Goal: Information Seeking & Learning: Learn about a topic

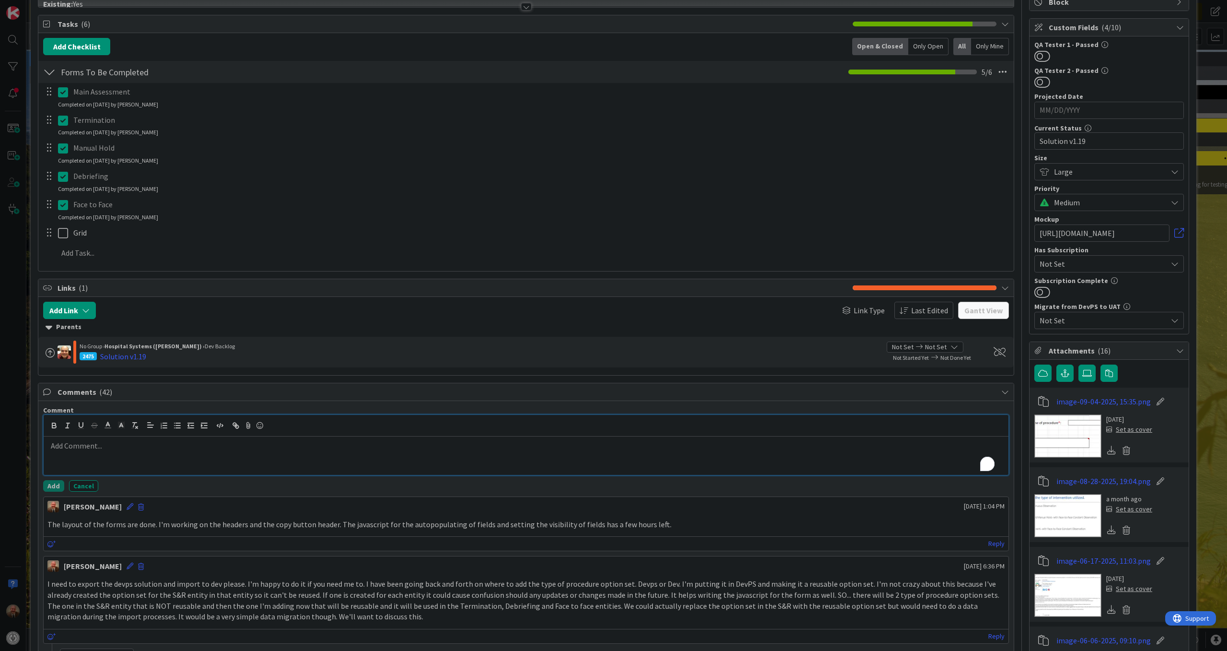
click at [225, 451] on p "To enrich screen reader interactions, please activate Accessibility in Grammarl…" at bounding box center [525, 445] width 957 height 11
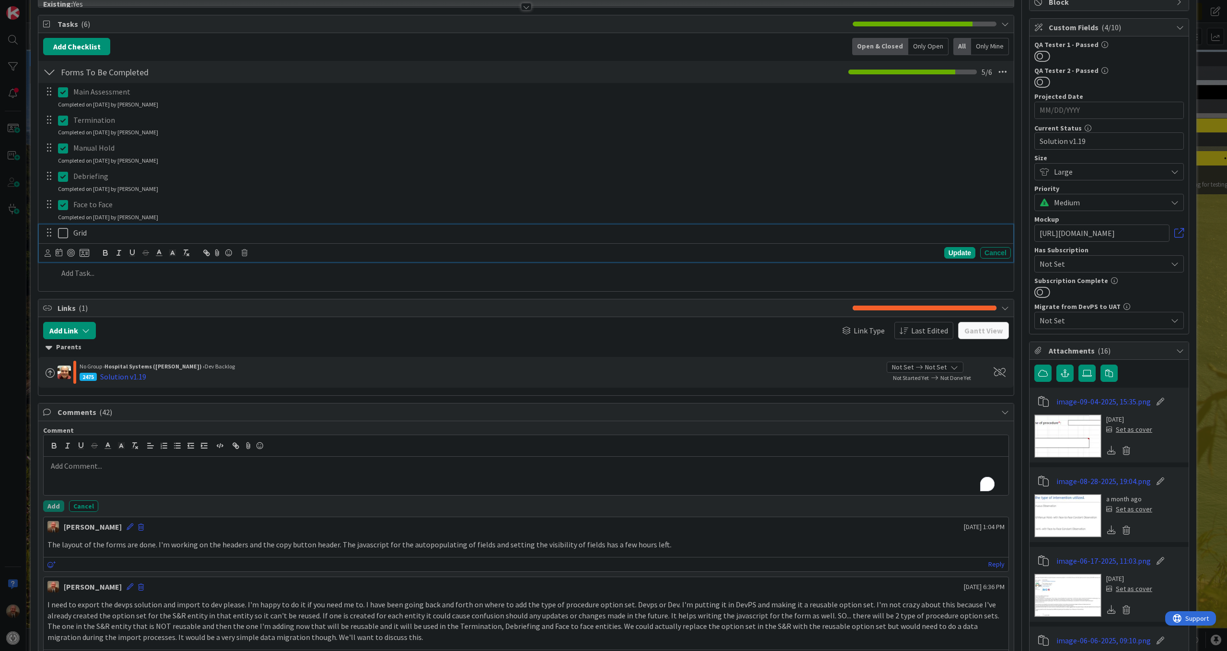
scroll to position [148, 0]
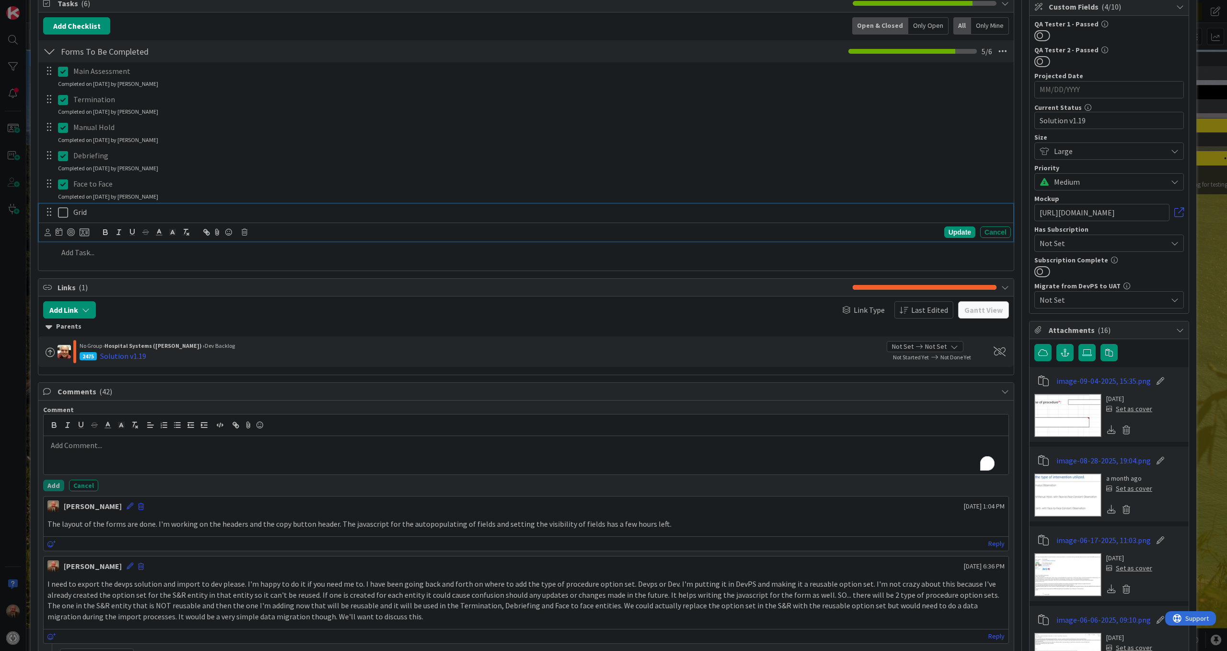
click at [66, 236] on div "Grid Update Cancel" at bounding box center [526, 223] width 975 height 38
click at [62, 209] on icon at bounding box center [63, 213] width 10 height 12
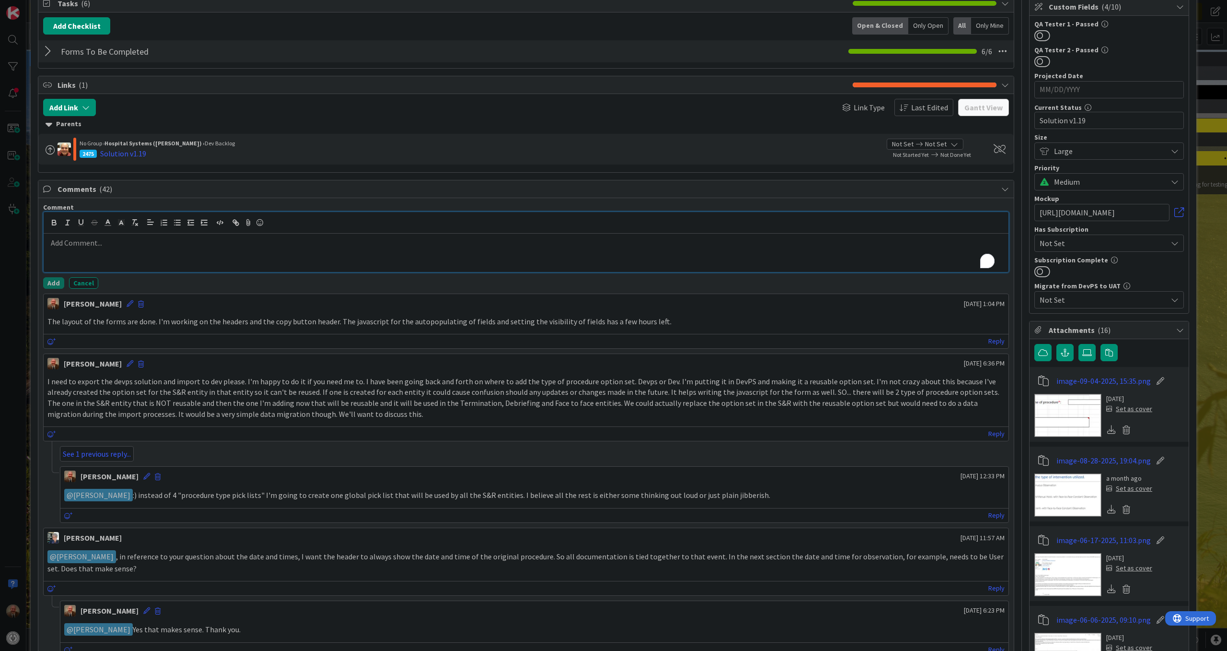
click at [189, 247] on p "To enrich screen reader interactions, please activate Accessibility in Grammarl…" at bounding box center [525, 242] width 957 height 11
click at [496, 248] on p "Added procedure type column to grid. Not able to add the Termination date as on…" at bounding box center [525, 242] width 957 height 11
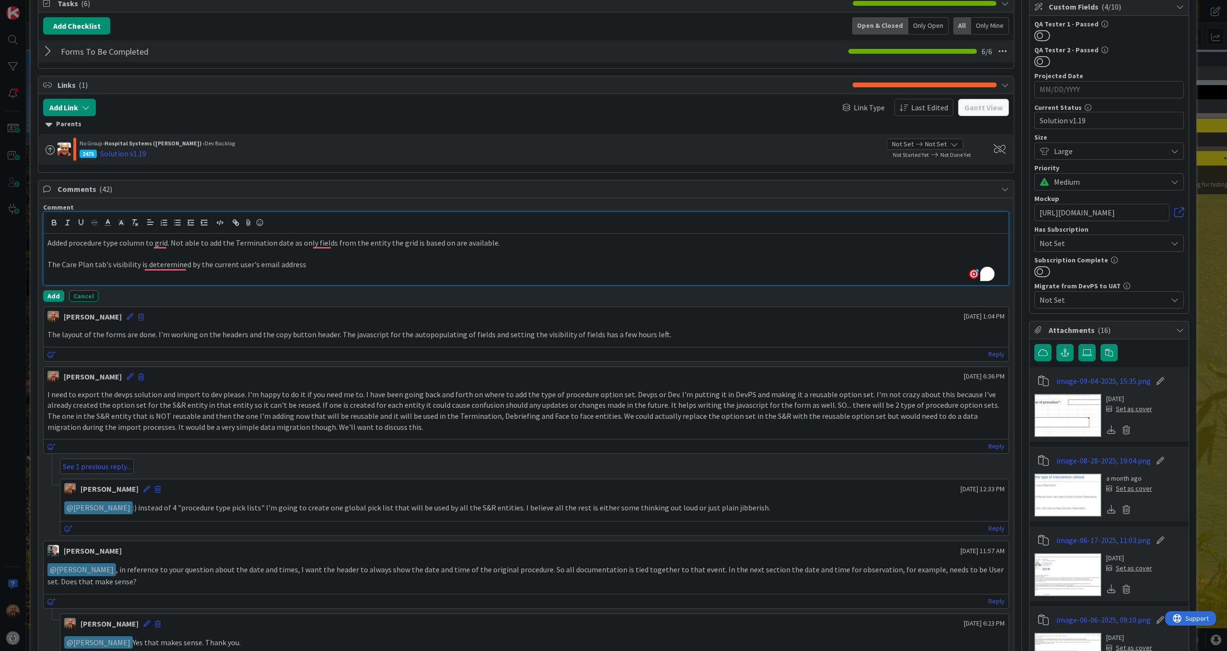
click at [208, 268] on p "The Care Plan tab's visibility is deteremined by the current user's email addre…" at bounding box center [525, 264] width 957 height 11
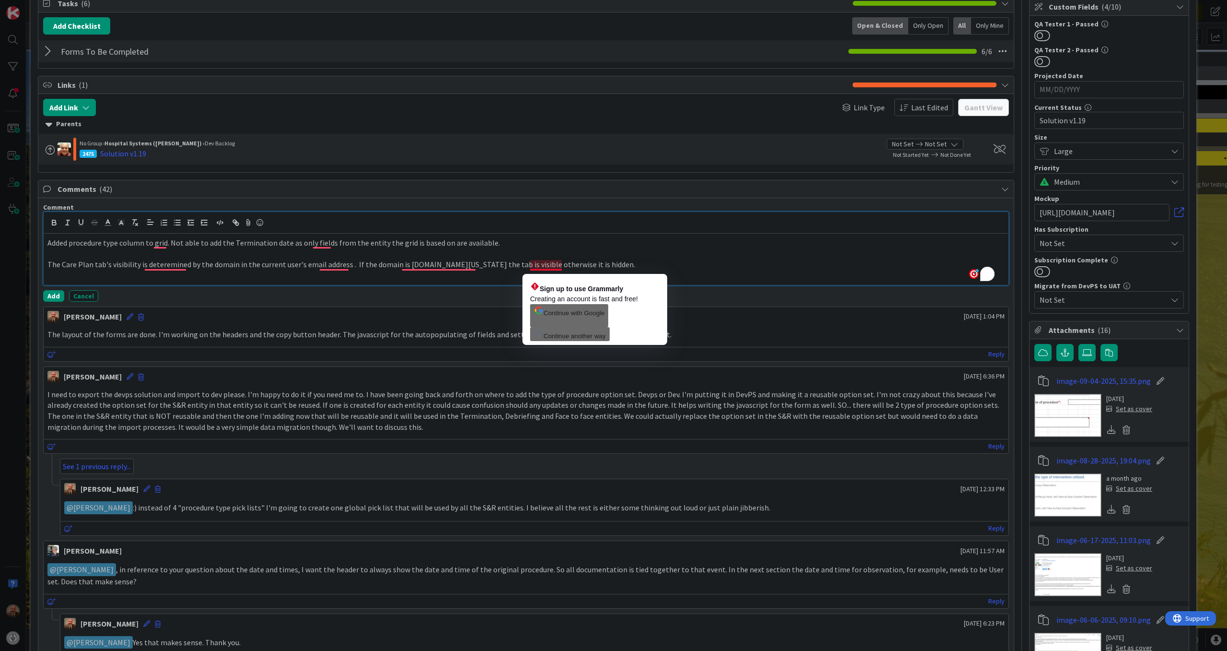
click at [538, 267] on p "The Care Plan tab's visibility is deteremined by the domain in the current user…" at bounding box center [525, 264] width 957 height 11
click at [544, 267] on p "The Care Plan tab's visibility is deteremined by the domain in the current user…" at bounding box center [525, 264] width 957 height 11
click at [547, 270] on p "The Care Plan tab's visibility is deteremined by the domain in the current user…" at bounding box center [525, 264] width 957 height 11
click at [540, 338] on icon "button" at bounding box center [539, 333] width 10 height 10
click at [598, 316] on span "Continue with Google" at bounding box center [574, 312] width 61 height 7
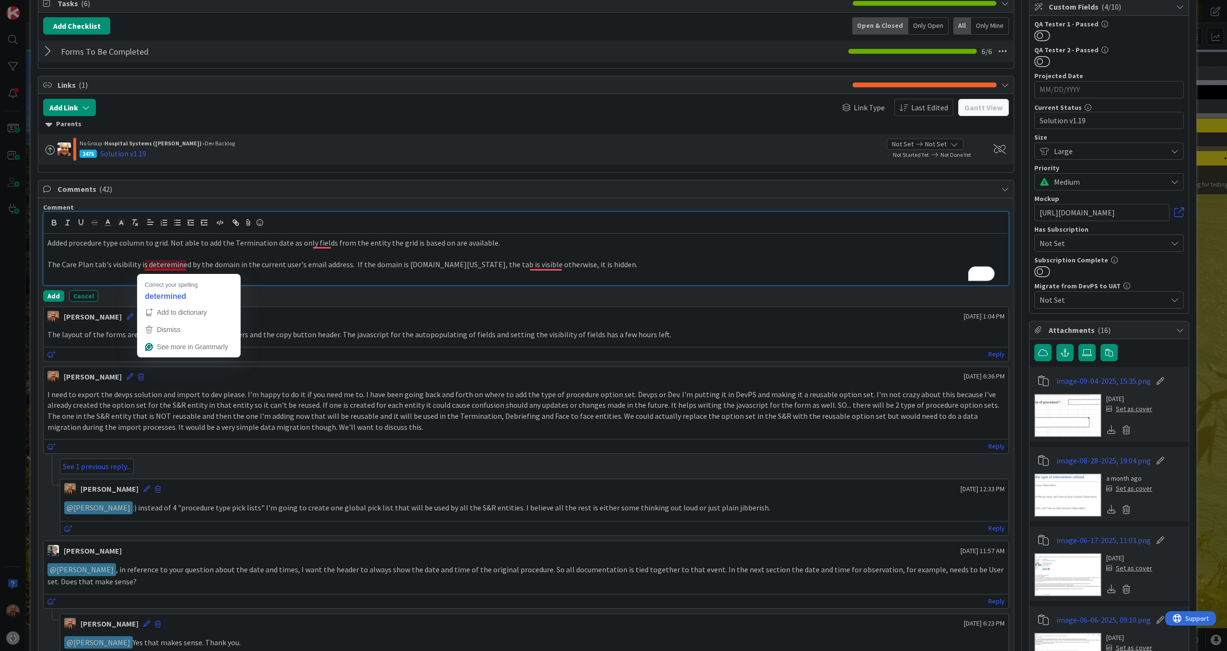
click at [166, 270] on p "The Care Plan tab's visibility is deteremined by the domain in the current user…" at bounding box center [525, 264] width 957 height 11
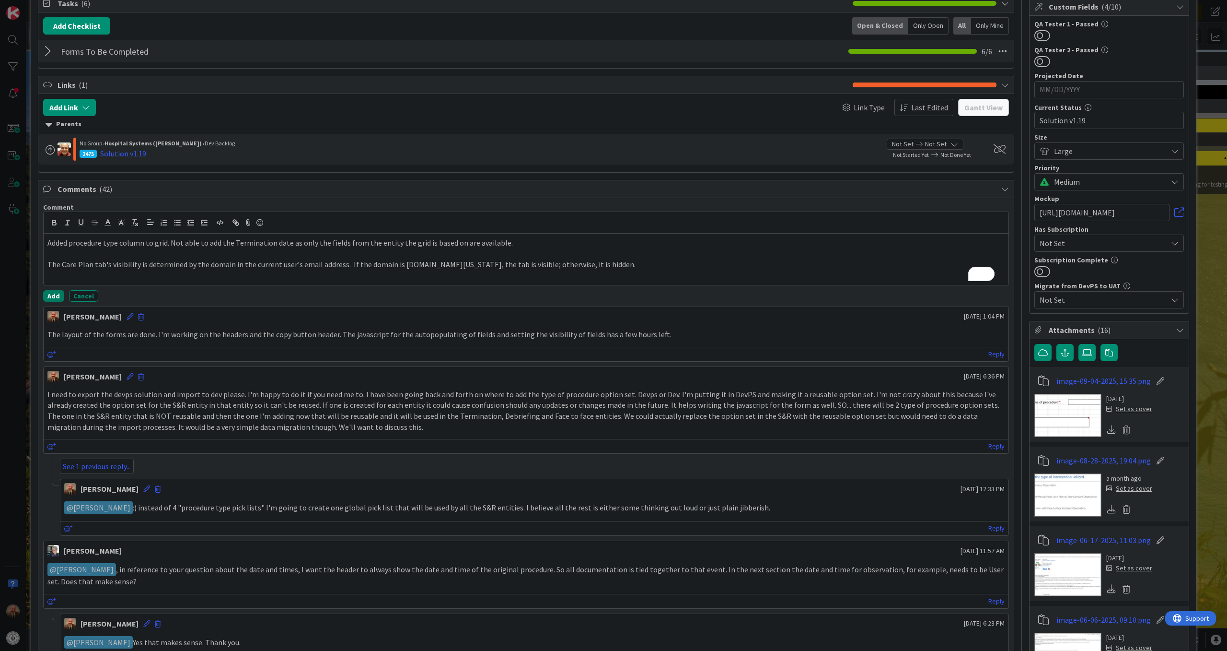
click at [54, 296] on button "Add" at bounding box center [53, 296] width 21 height 12
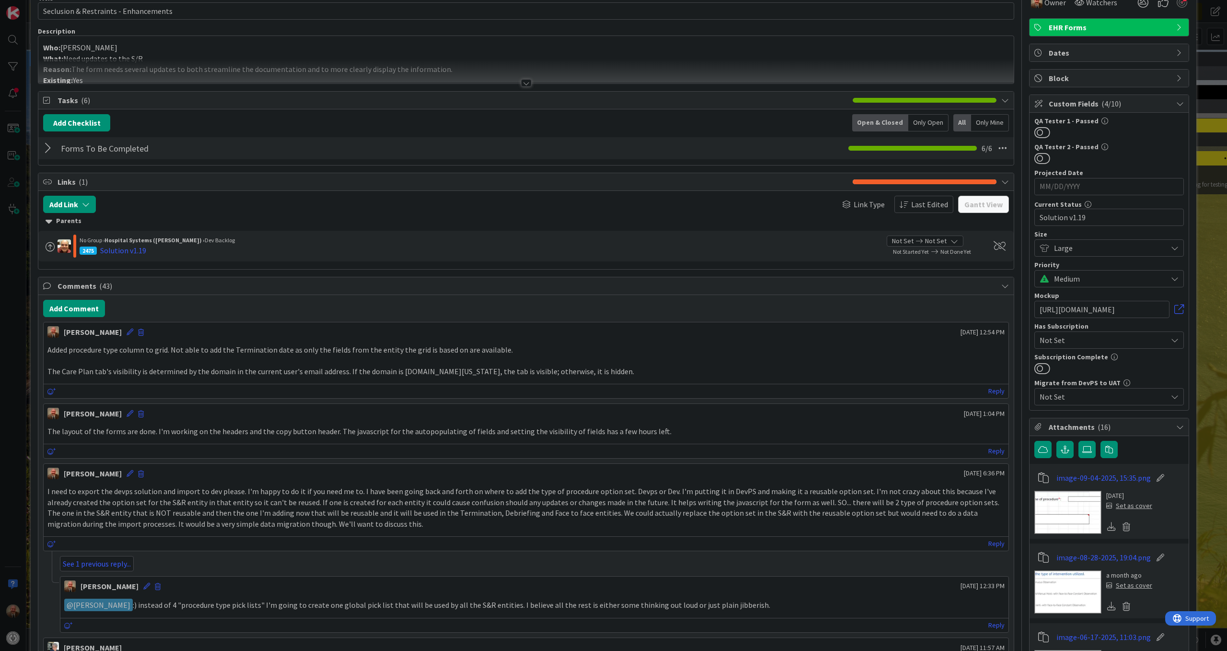
scroll to position [0, 0]
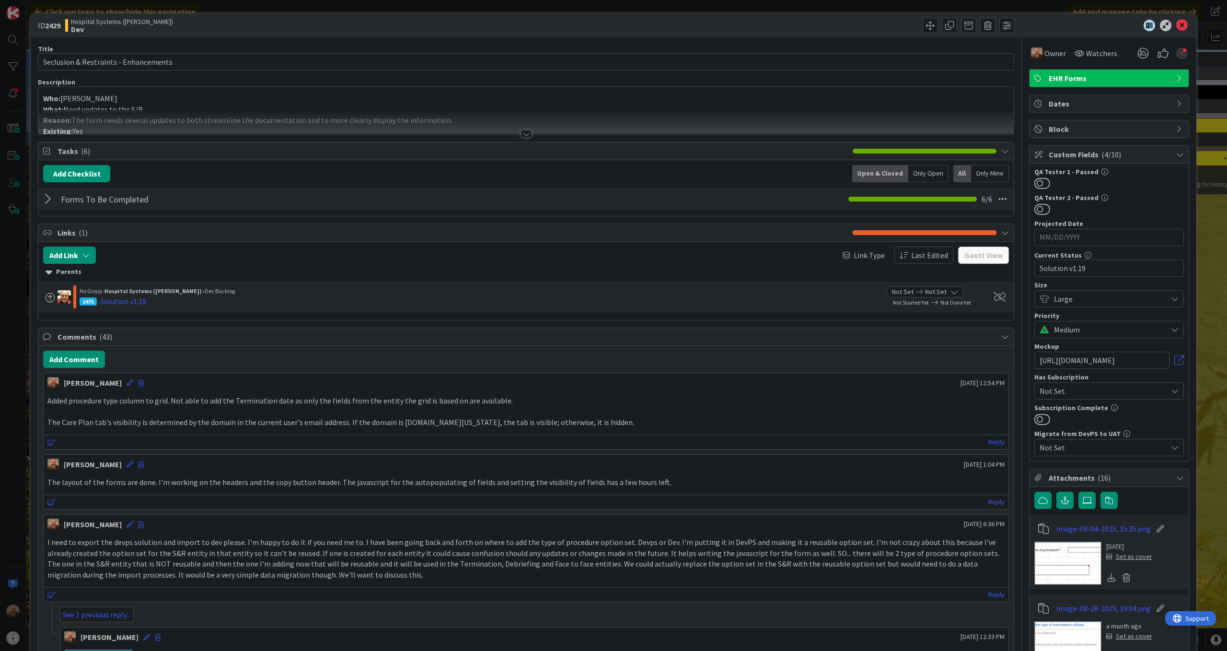
click at [47, 203] on div at bounding box center [49, 198] width 12 height 17
